Goal: Information Seeking & Learning: Learn about a topic

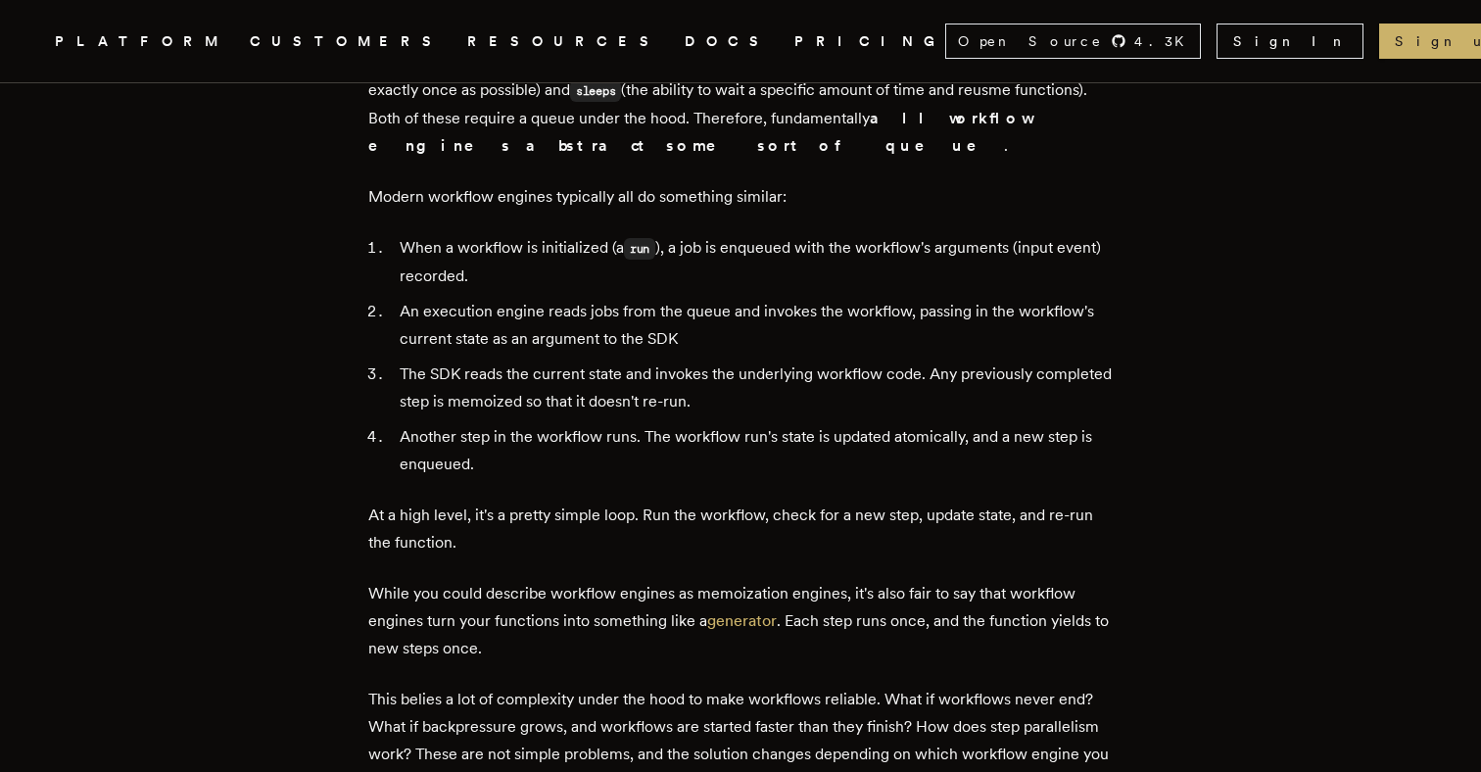
scroll to position [3421, 0]
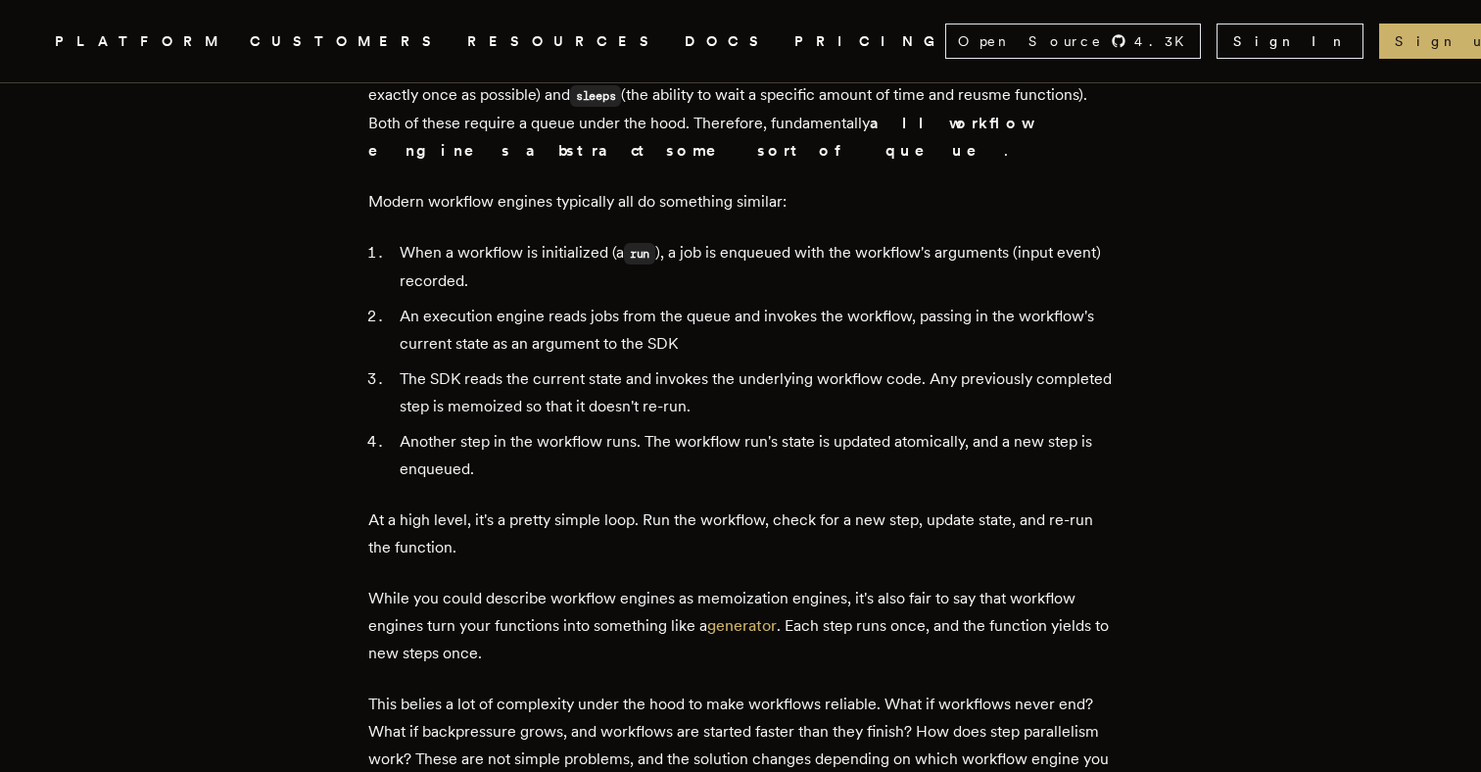
click at [801, 239] on li "When a workflow is initialized (a run ), a job is enqueued with the workflow's …" at bounding box center [753, 267] width 719 height 56
click at [628, 315] on li "An execution engine reads jobs from the queue and invokes the workflow, passing…" at bounding box center [753, 330] width 719 height 55
click at [685, 303] on li "An execution engine reads jobs from the queue and invokes the workflow, passing…" at bounding box center [753, 330] width 719 height 55
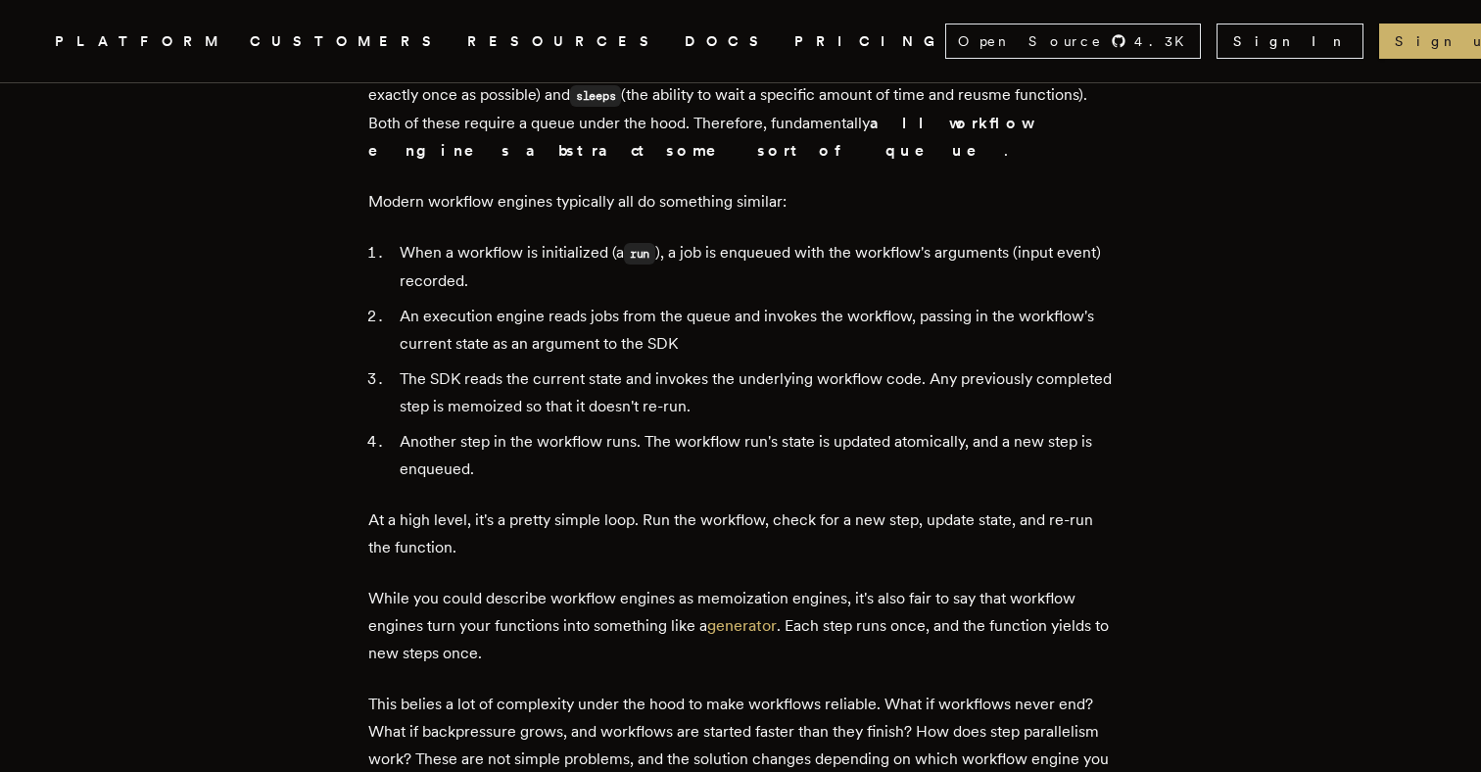
click at [685, 303] on li "An execution engine reads jobs from the queue and invokes the workflow, passing…" at bounding box center [753, 330] width 719 height 55
click at [733, 303] on li "An execution engine reads jobs from the queue and invokes the workflow, passing…" at bounding box center [753, 330] width 719 height 55
click at [791, 303] on li "An execution engine reads jobs from the queue and invokes the workflow, passing…" at bounding box center [753, 330] width 719 height 55
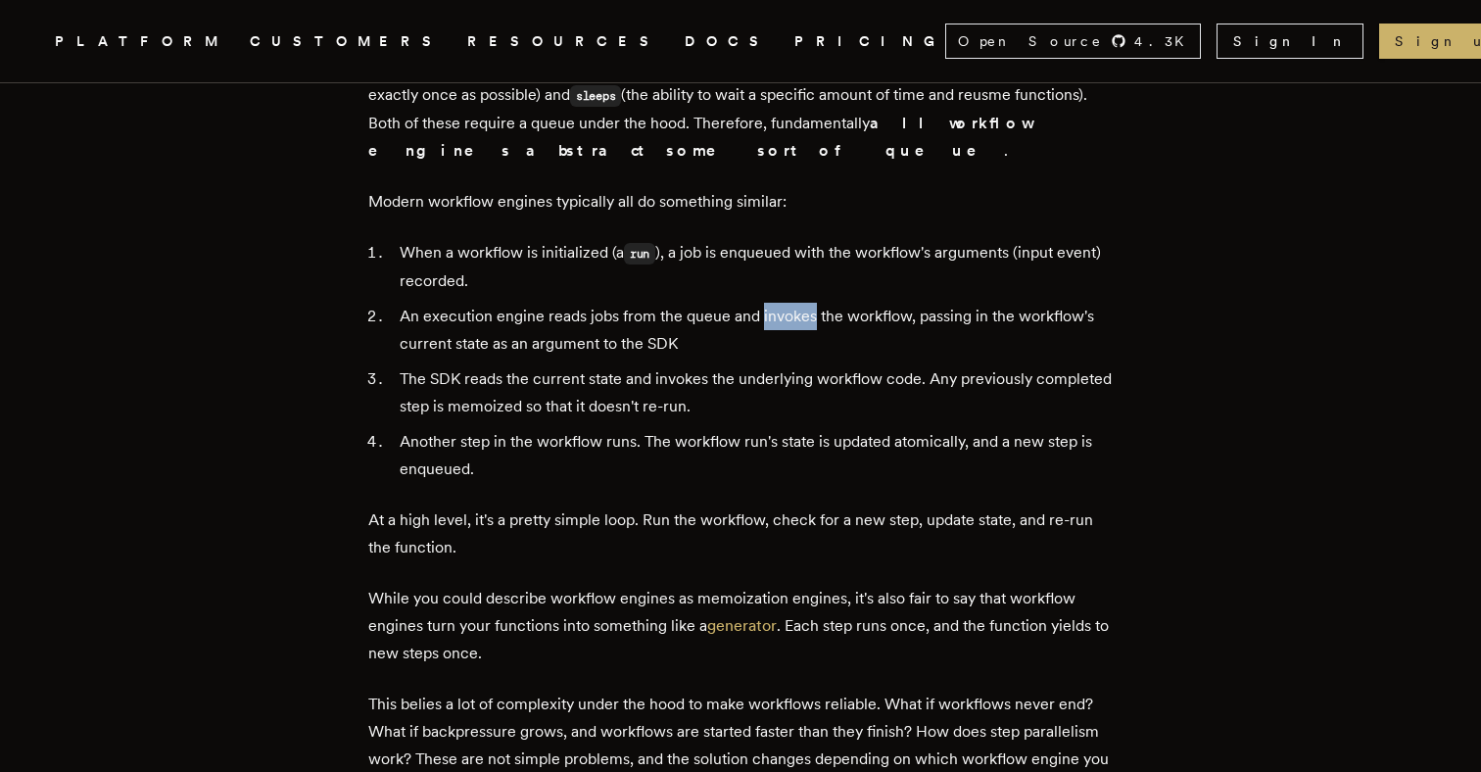
click at [741, 393] on li "The SDK reads the current state and invokes the underlying workflow code. Any p…" at bounding box center [753, 392] width 719 height 55
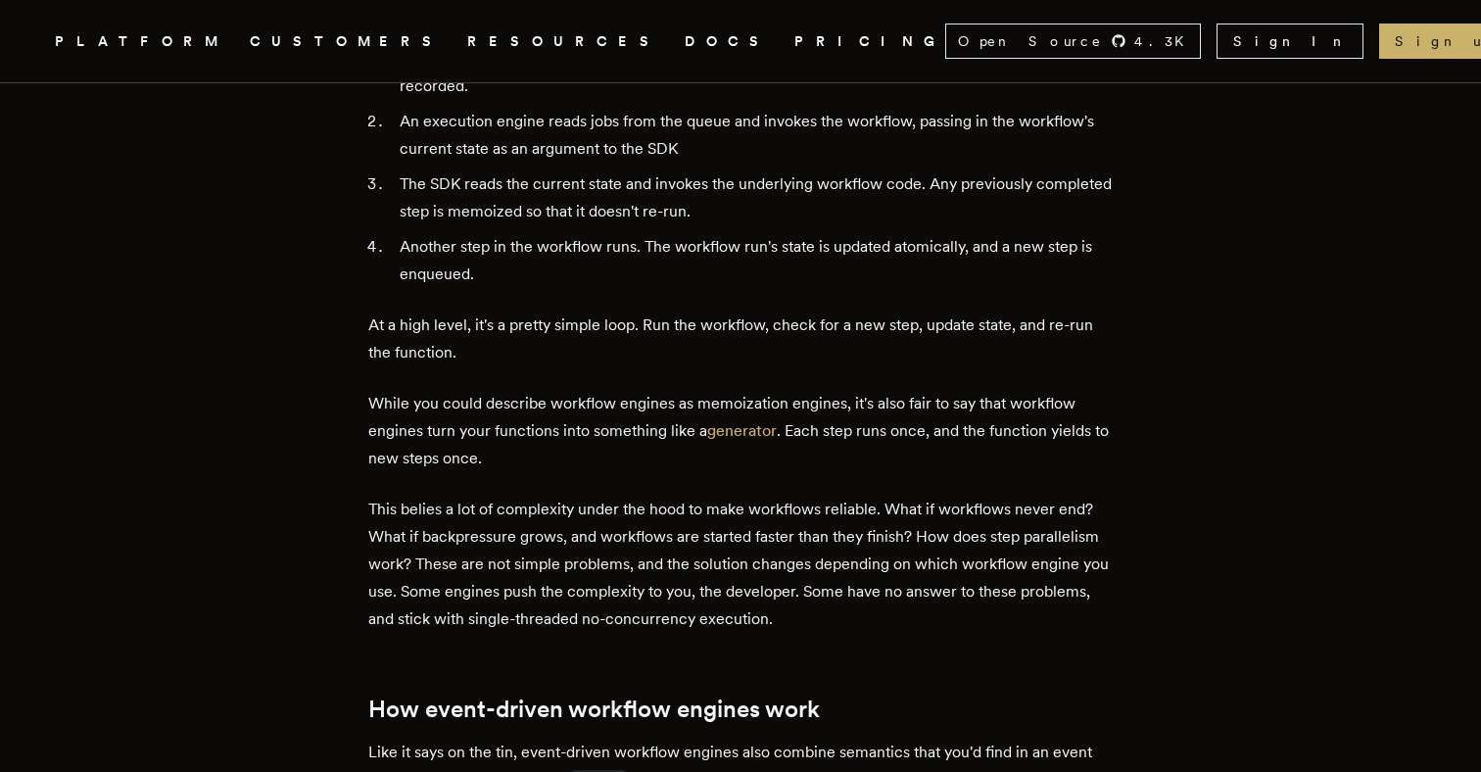
scroll to position [3620, 0]
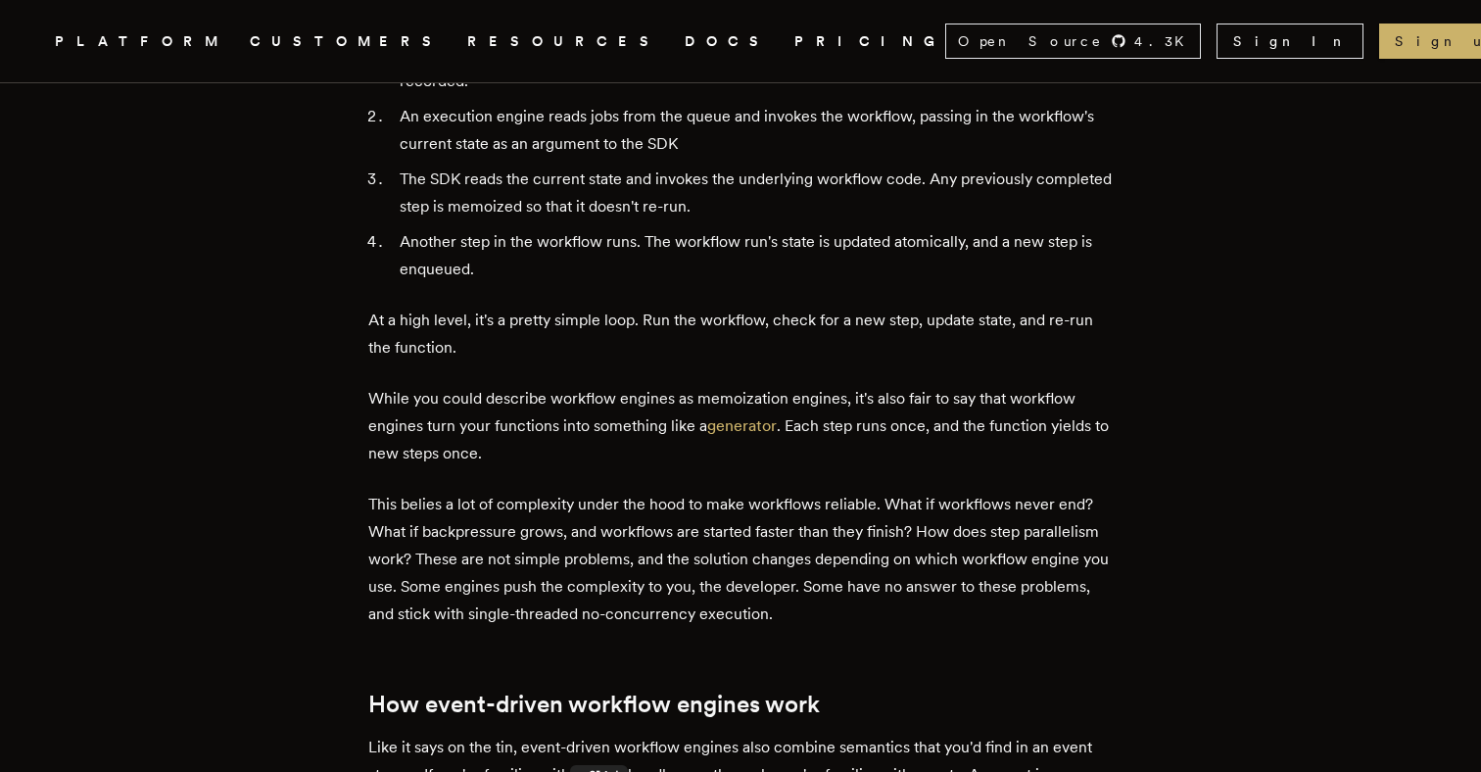
click at [651, 407] on p "While you could describe workflow engines as memoization engines, it's also fai…" at bounding box center [740, 426] width 745 height 82
click at [689, 404] on p "While you could describe workflow engines as memoization engines, it's also fai…" at bounding box center [740, 426] width 745 height 82
click at [551, 403] on p "While you could describe workflow engines as memoization engines, it's also fai…" at bounding box center [740, 426] width 745 height 82
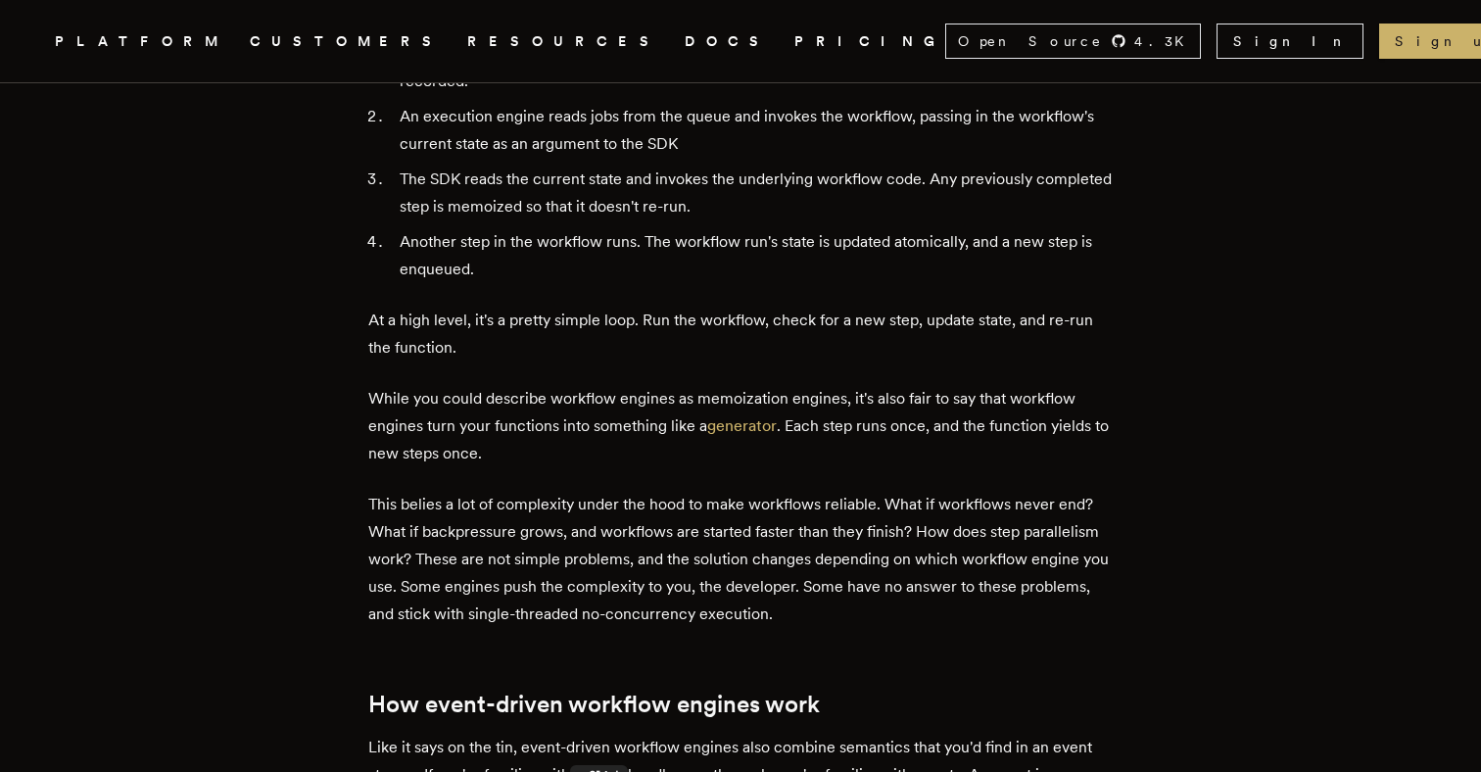
click at [551, 403] on p "While you could describe workflow engines as memoization engines, it's also fai…" at bounding box center [740, 426] width 745 height 82
click at [617, 404] on p "While you could describe workflow engines as memoization engines, it's also fai…" at bounding box center [740, 426] width 745 height 82
click at [616, 431] on p "While you could describe workflow engines as memoization engines, it's also fai…" at bounding box center [740, 426] width 745 height 82
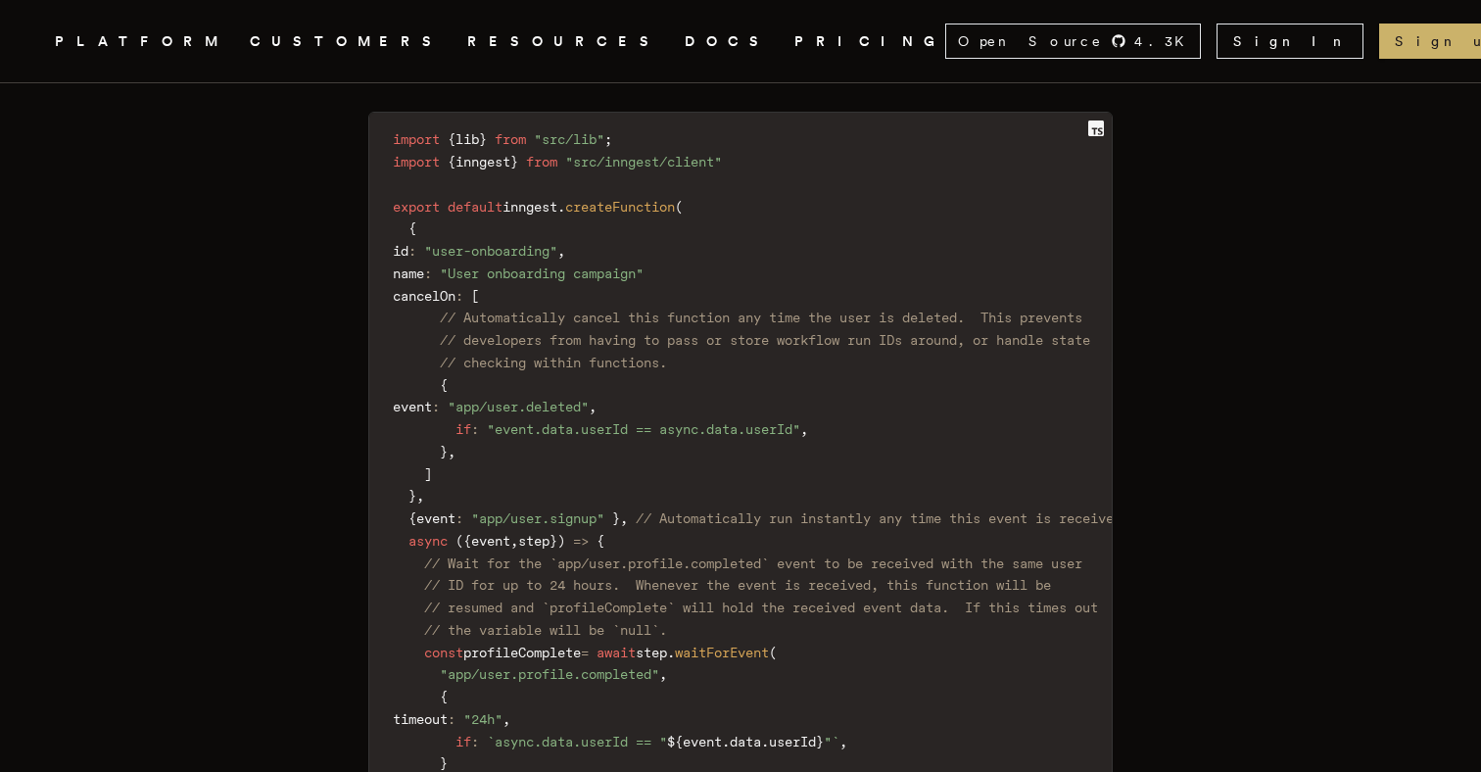
scroll to position [4456, 0]
click at [616, 431] on span ""event.data.userId == async.data.userId"" at bounding box center [644, 428] width 314 height 16
click at [668, 453] on code "import { lib } from "src/lib" ; import { inngest } from "src/inngest/client" ex…" at bounding box center [757, 550] width 776 height 855
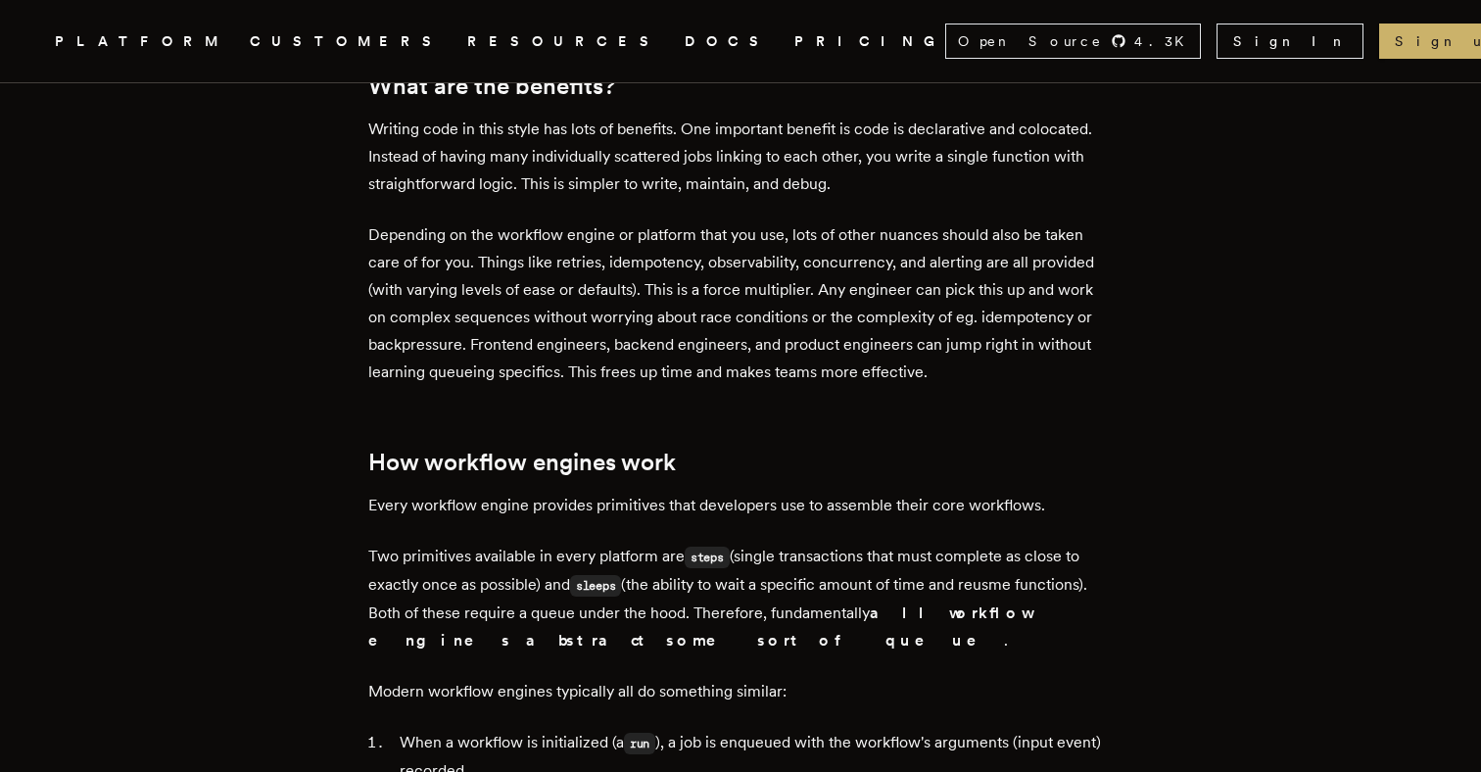
scroll to position [3110, 0]
